Goal: Find specific page/section: Find specific page/section

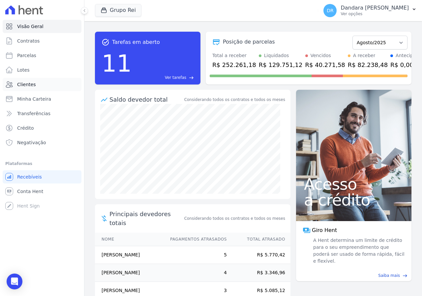
click at [43, 84] on link "Clientes" at bounding box center [42, 84] width 79 height 13
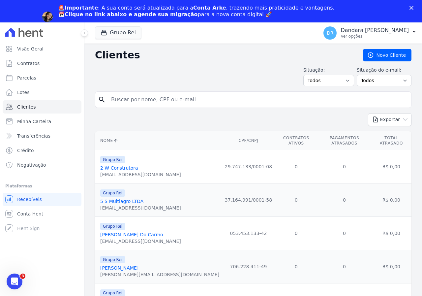
click at [201, 102] on input "search" at bounding box center [258, 99] width 302 height 13
paste input "017.414.100-96"
type input "017.414.100-96"
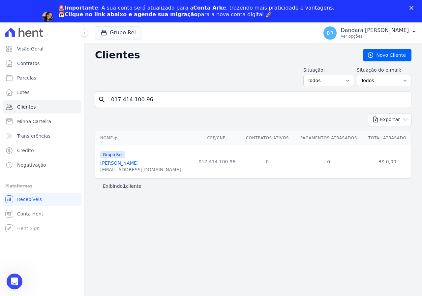
click at [137, 139] on table "Nome CPF/CNPJ Contratos Ativos Pagamentos Atrasados Total Atrasado Grupo Rei [P…" at bounding box center [253, 154] width 317 height 47
click at [131, 165] on link "[PERSON_NAME]" at bounding box center [119, 162] width 38 height 5
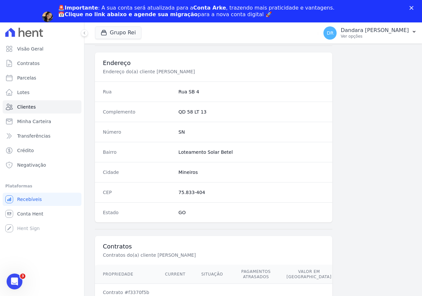
scroll to position [327, 0]
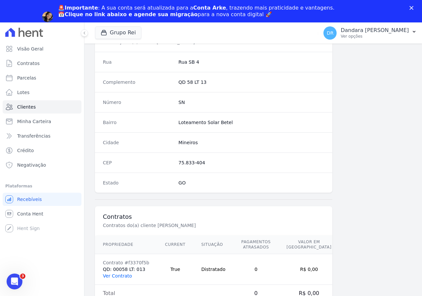
click at [118, 278] on link "Ver Contrato" at bounding box center [117, 275] width 29 height 5
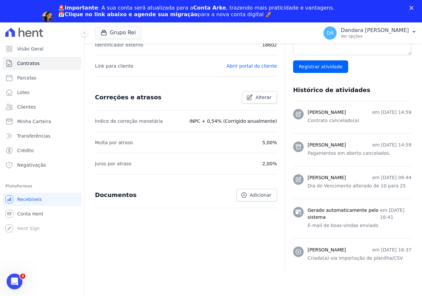
scroll to position [248, 0]
